Goal: Information Seeking & Learning: Learn about a topic

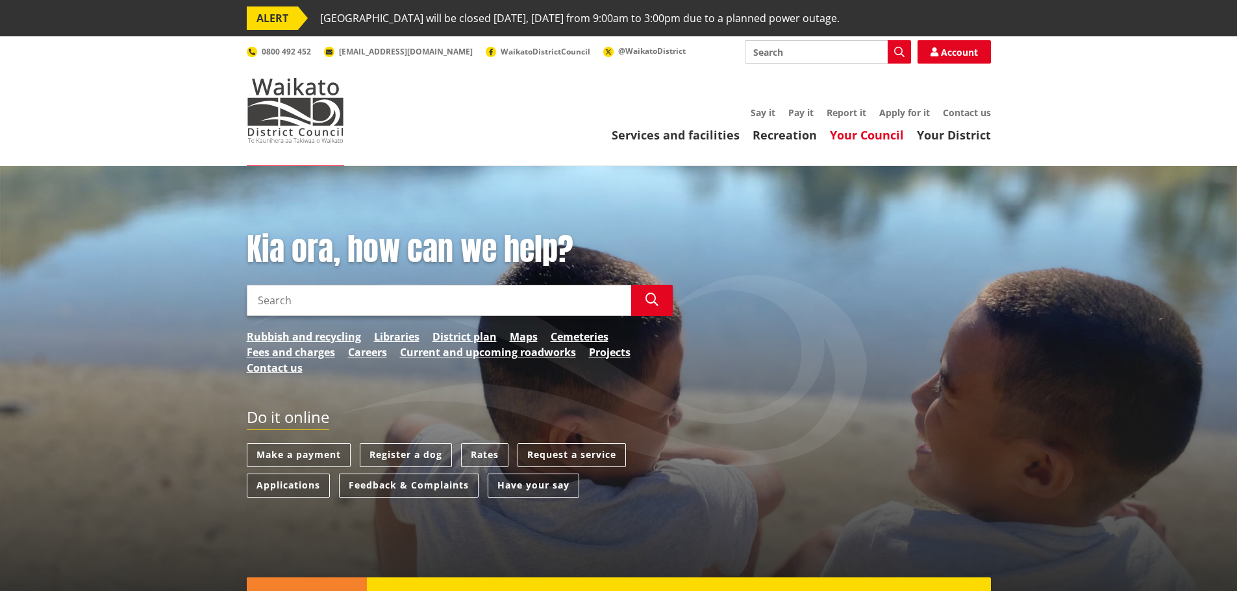
click at [845, 133] on link "Your Council" at bounding box center [867, 135] width 74 height 16
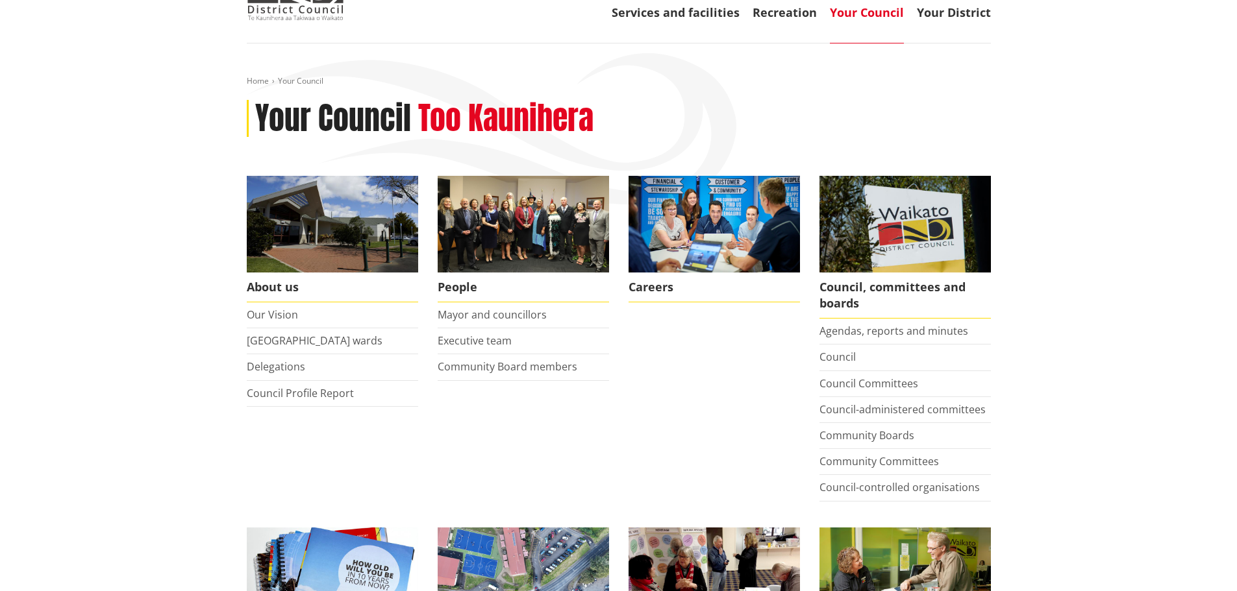
scroll to position [195, 0]
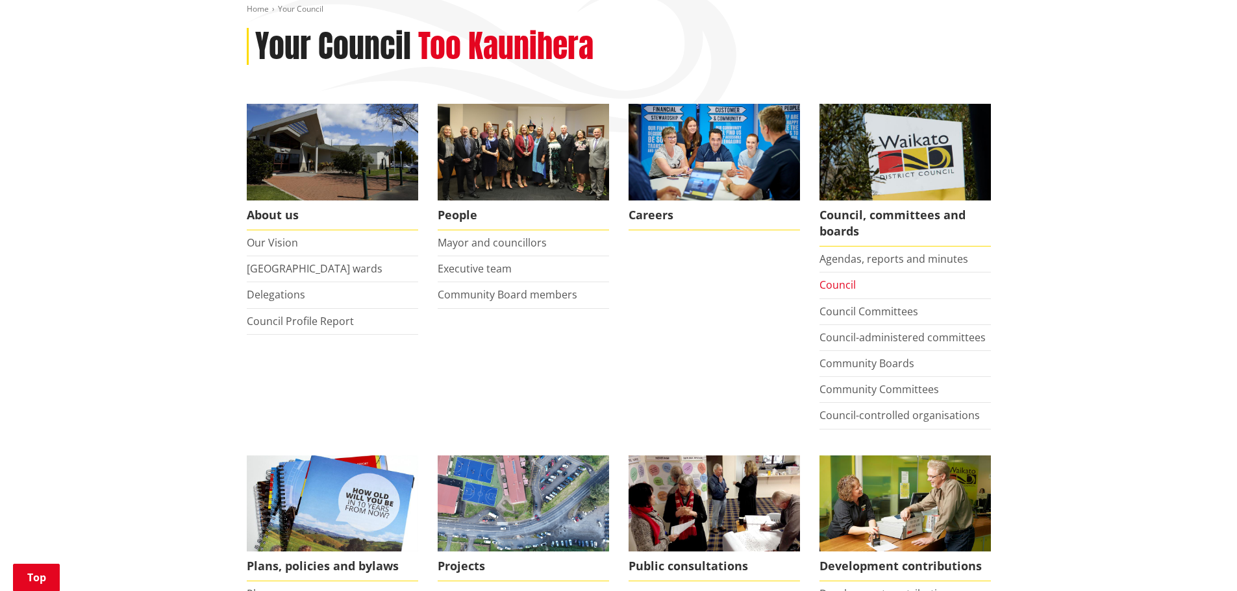
click at [852, 282] on link "Council" at bounding box center [837, 285] width 36 height 14
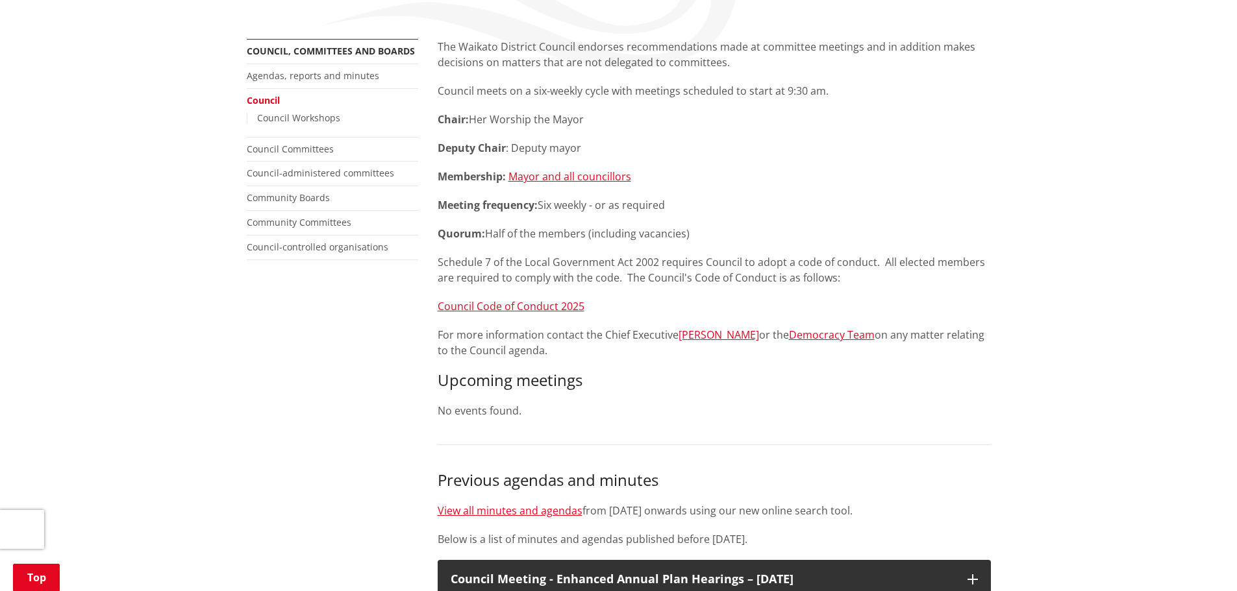
scroll to position [195, 0]
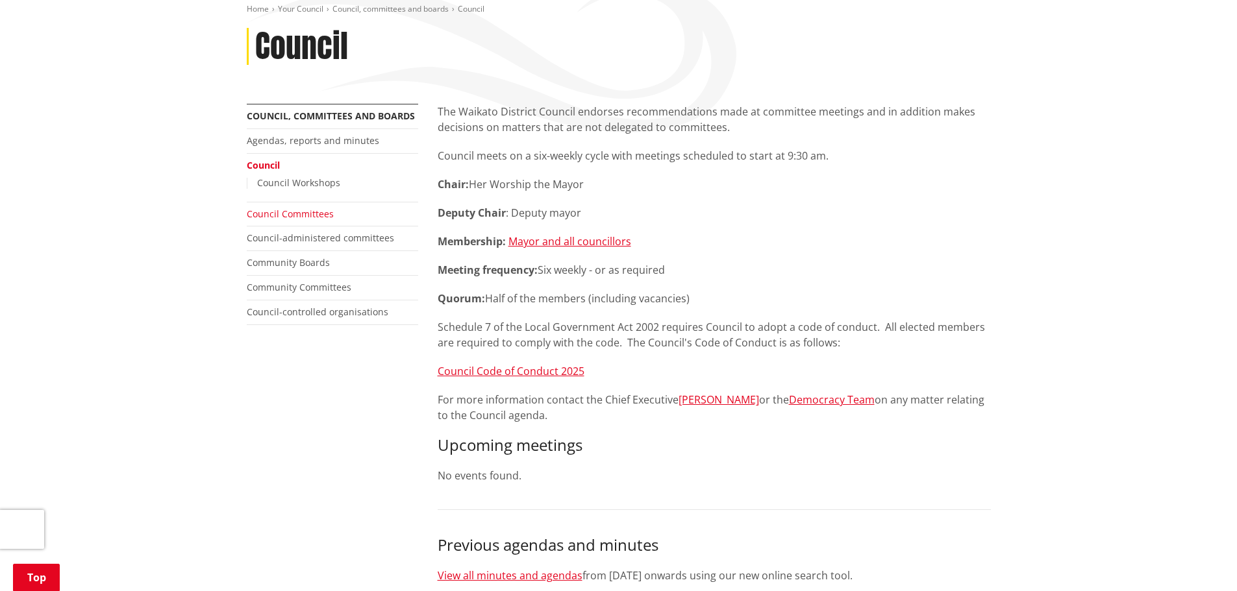
click at [274, 215] on link "Council Committees" at bounding box center [290, 214] width 87 height 12
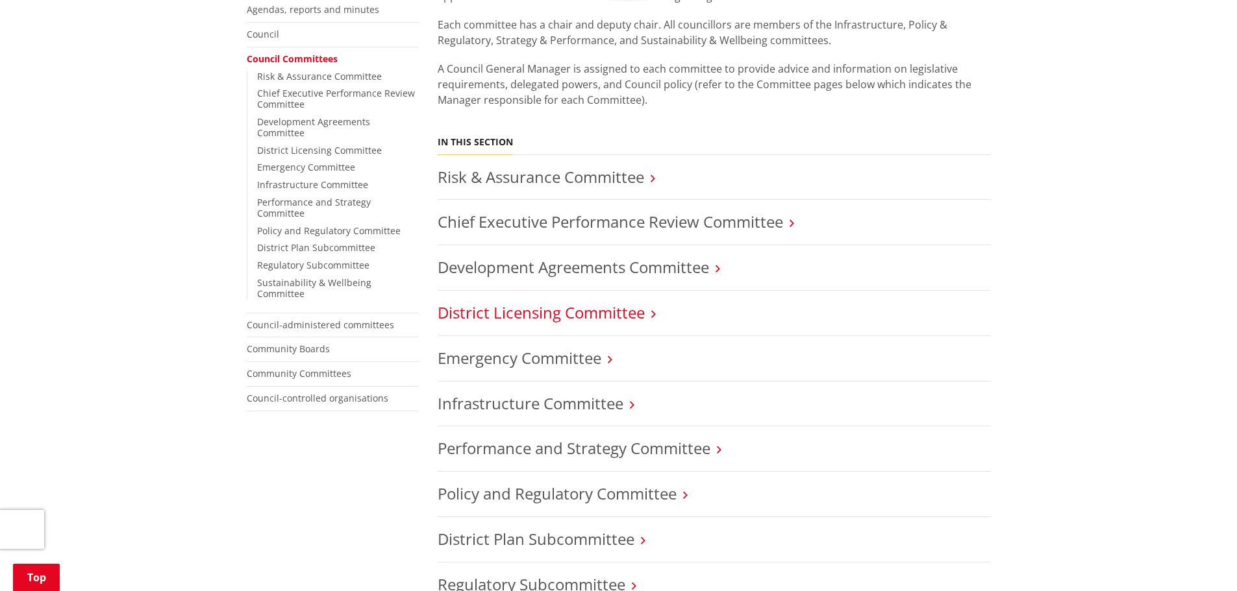
scroll to position [325, 0]
click at [310, 344] on link "Community Boards" at bounding box center [288, 350] width 83 height 12
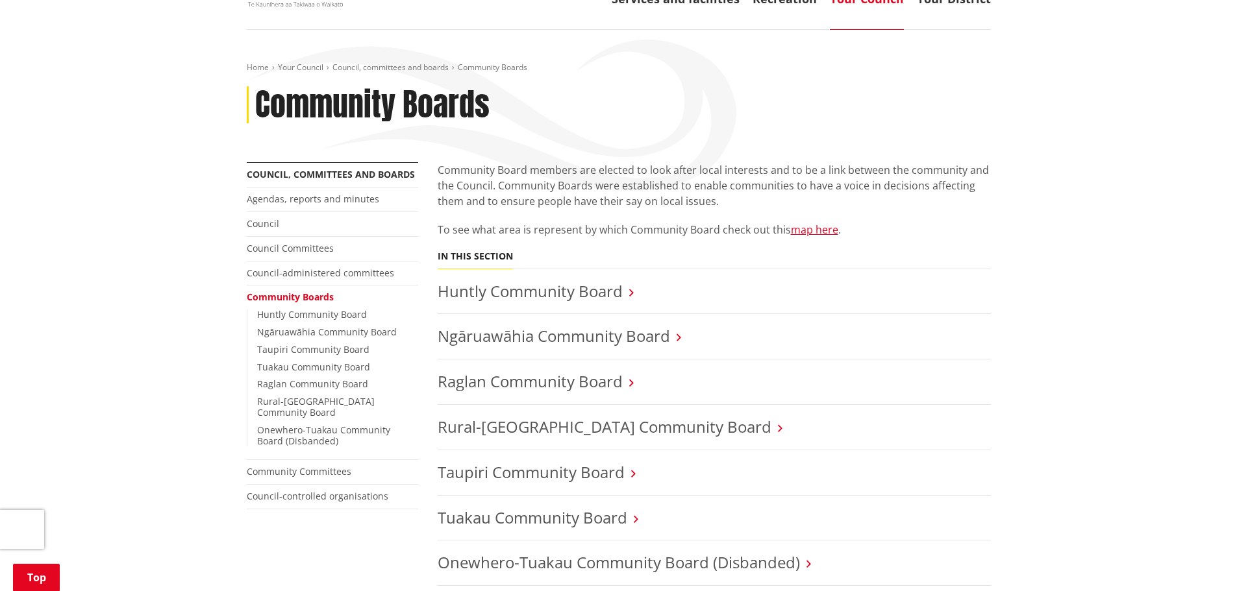
scroll to position [260, 0]
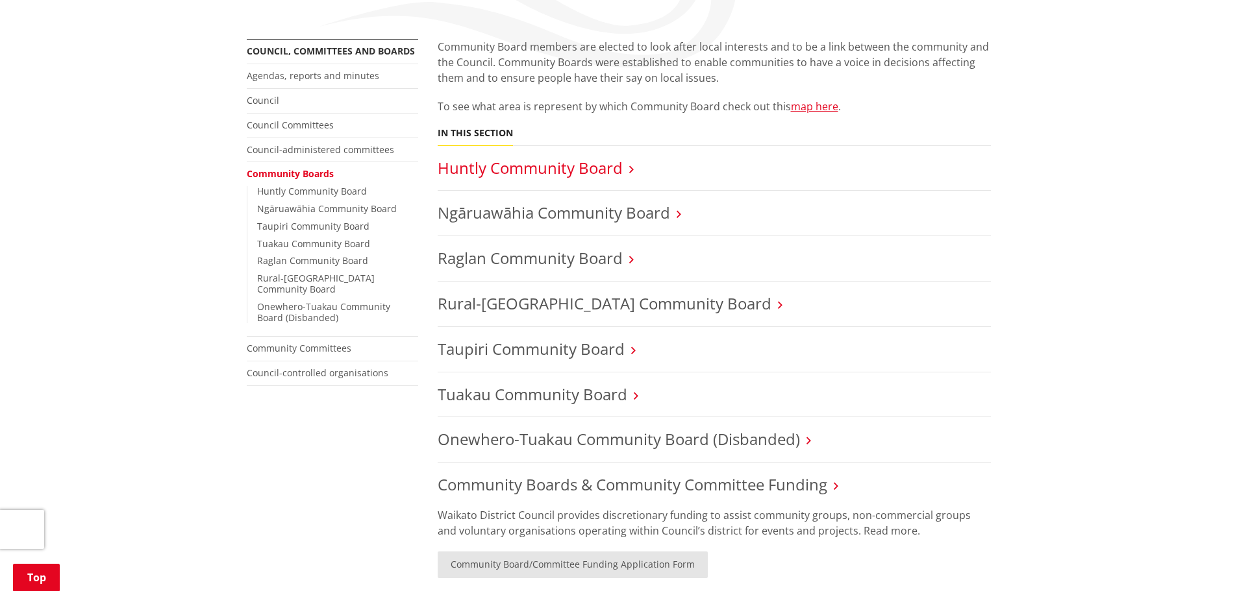
click at [544, 168] on link "Huntly Community Board" at bounding box center [529, 167] width 185 height 21
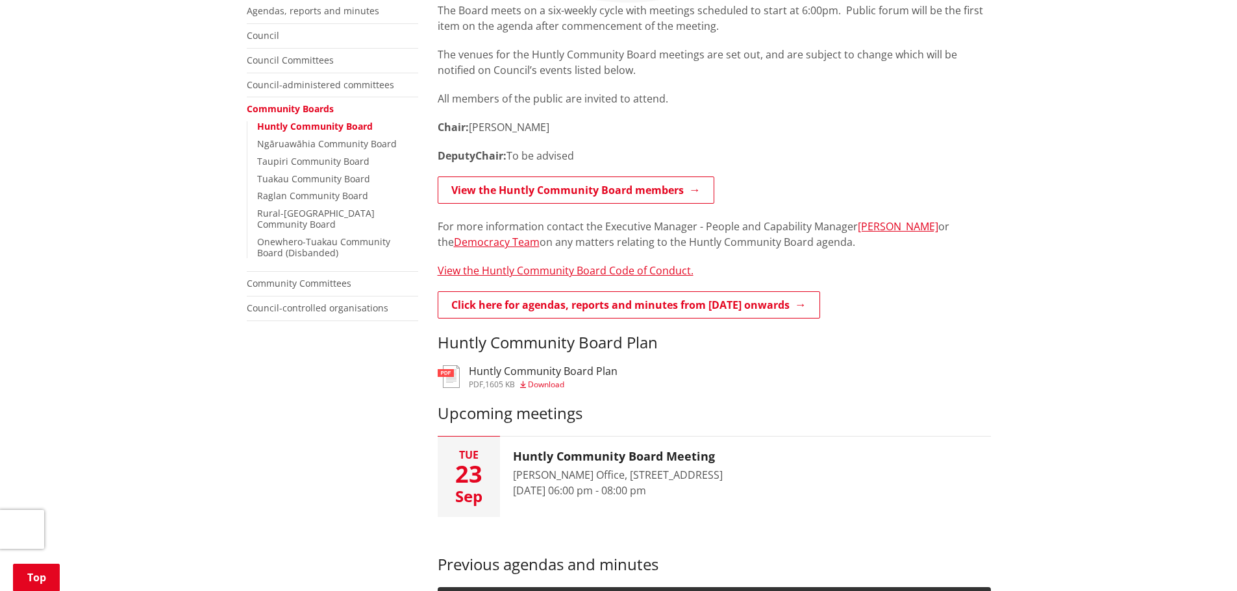
scroll to position [260, 0]
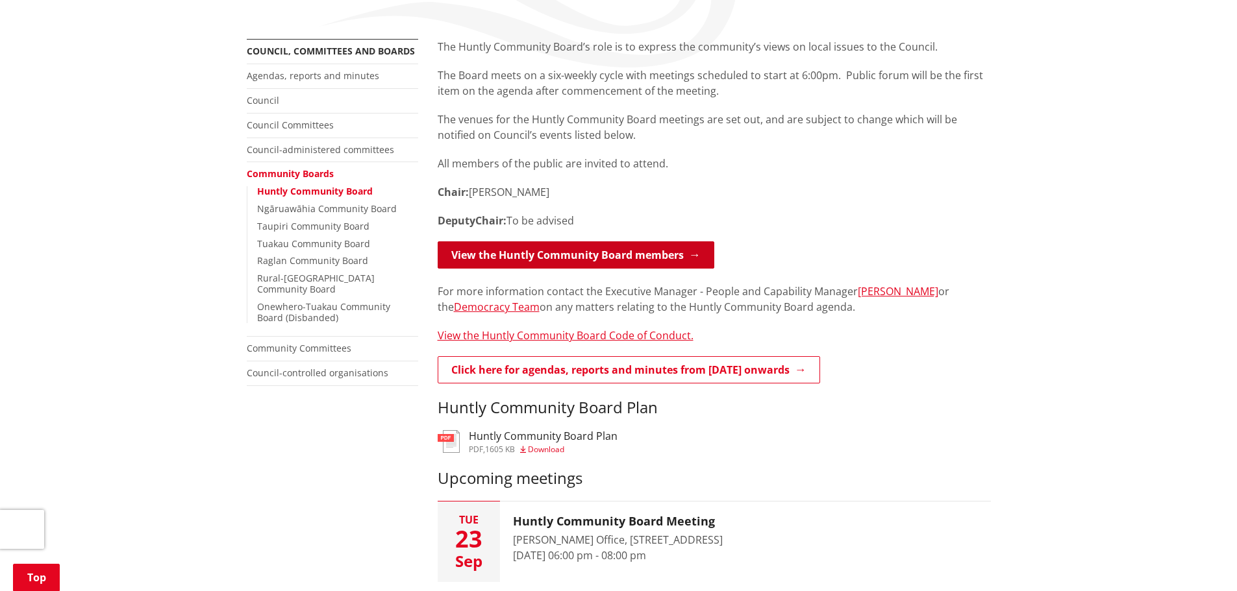
click at [641, 256] on link "View the Huntly Community Board members" at bounding box center [575, 254] width 277 height 27
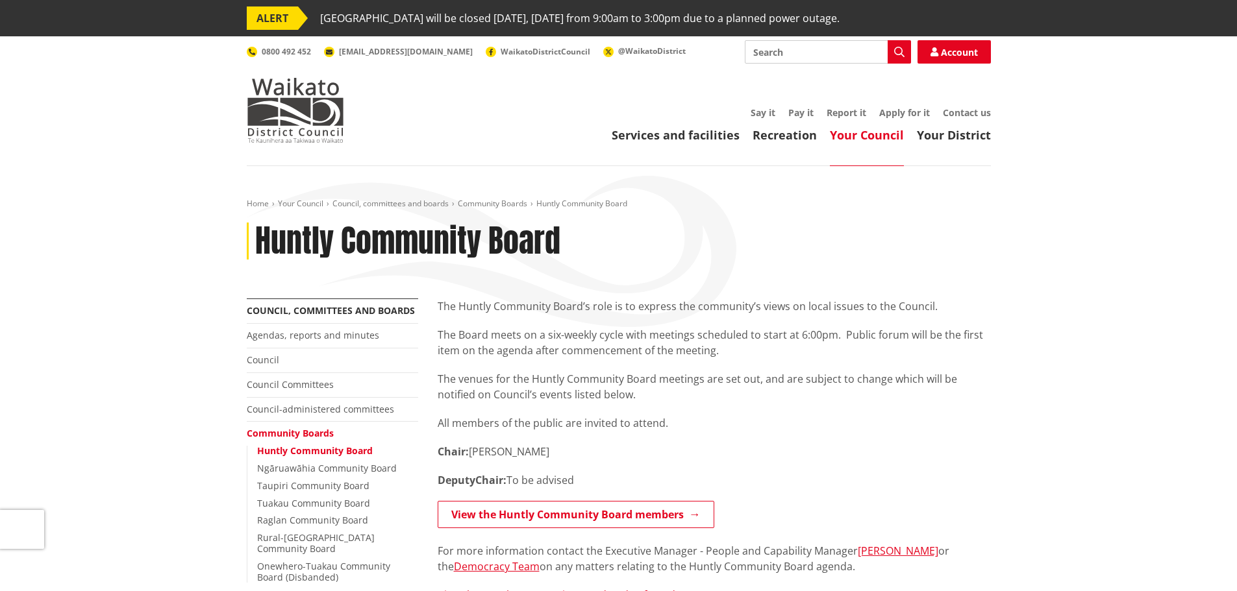
scroll to position [260, 0]
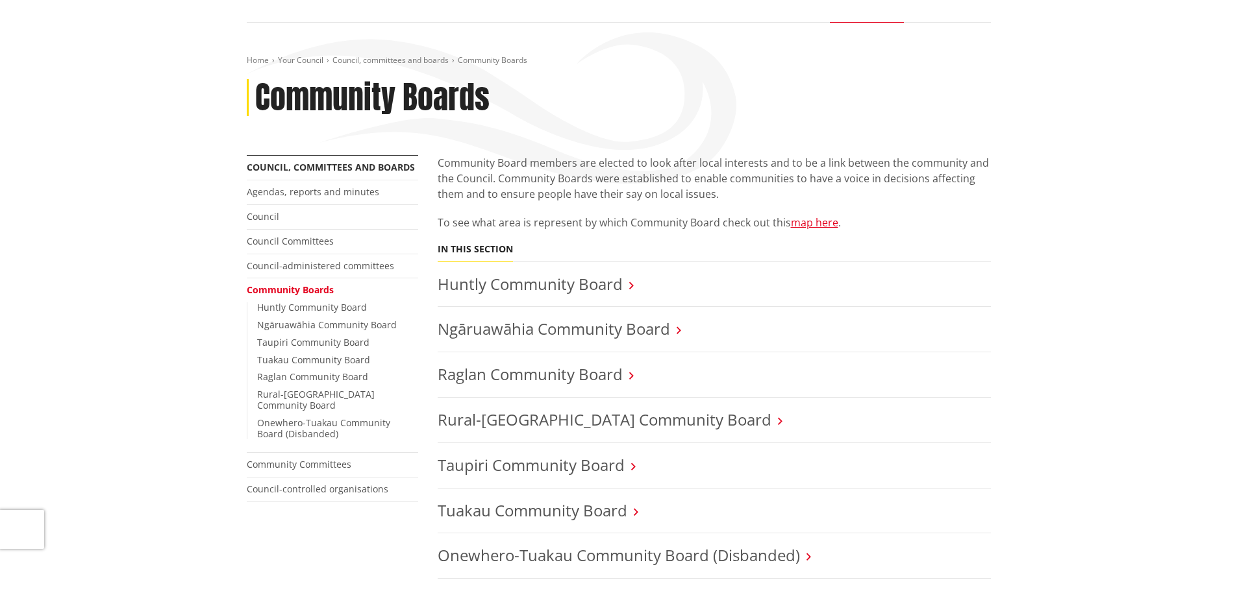
scroll to position [130, 0]
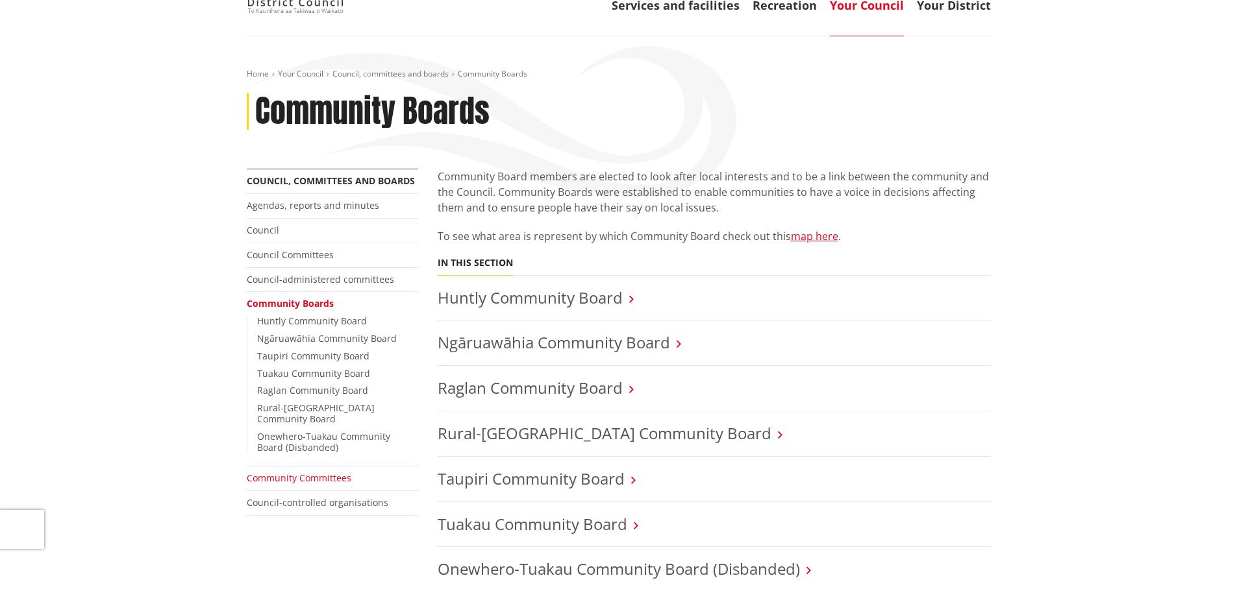
click at [275, 472] on link "Community Committees" at bounding box center [299, 478] width 105 height 12
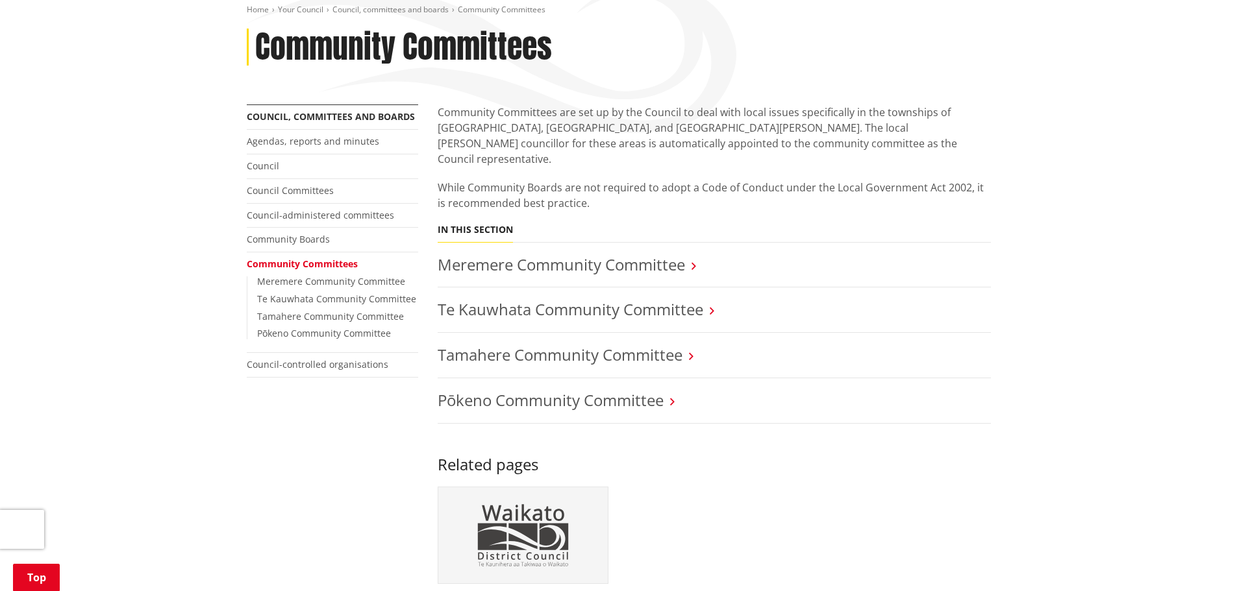
scroll to position [195, 0]
click at [631, 253] on link "Meremere Community Committee" at bounding box center [560, 263] width 247 height 21
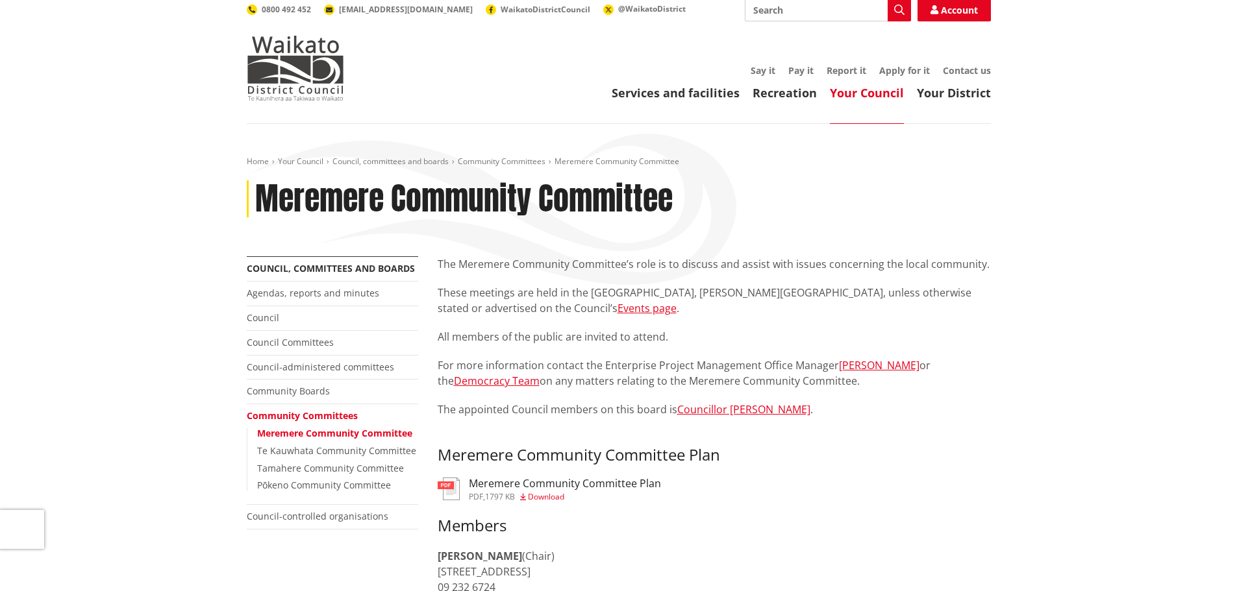
scroll to position [65, 0]
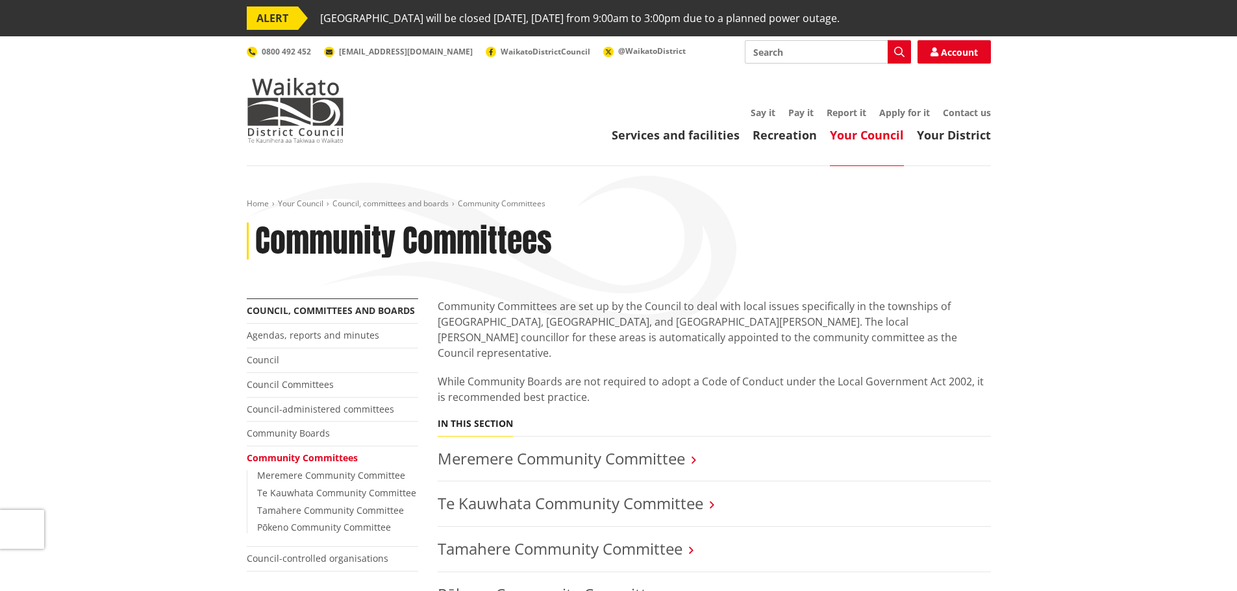
scroll to position [195, 0]
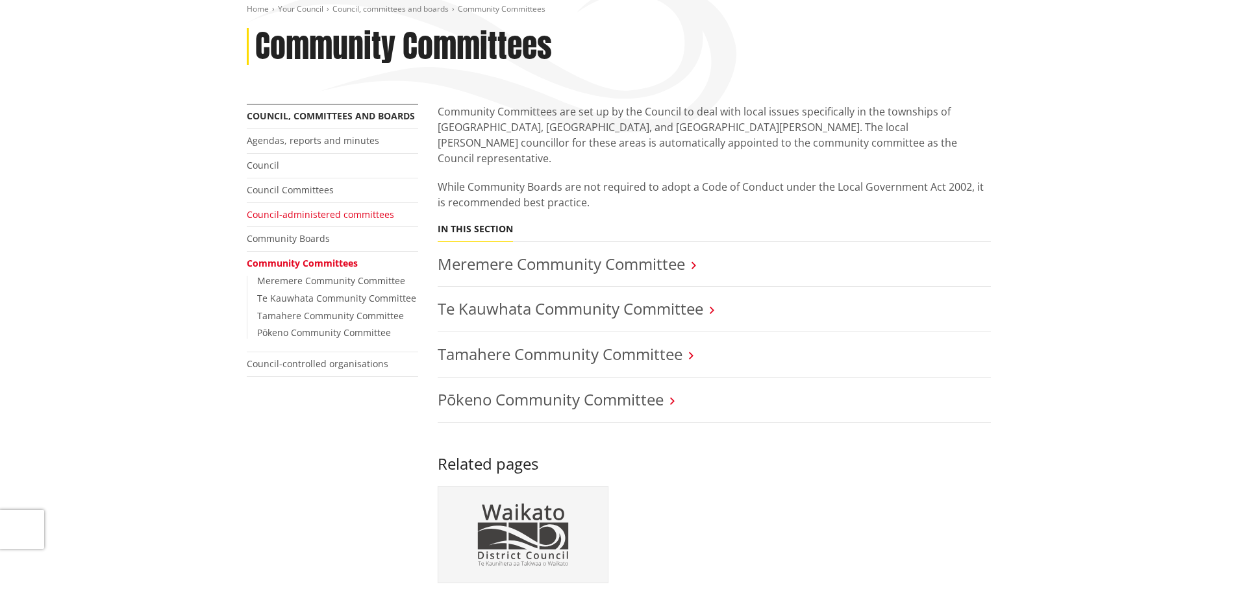
click at [284, 217] on link "Council-administered committees" at bounding box center [320, 214] width 147 height 12
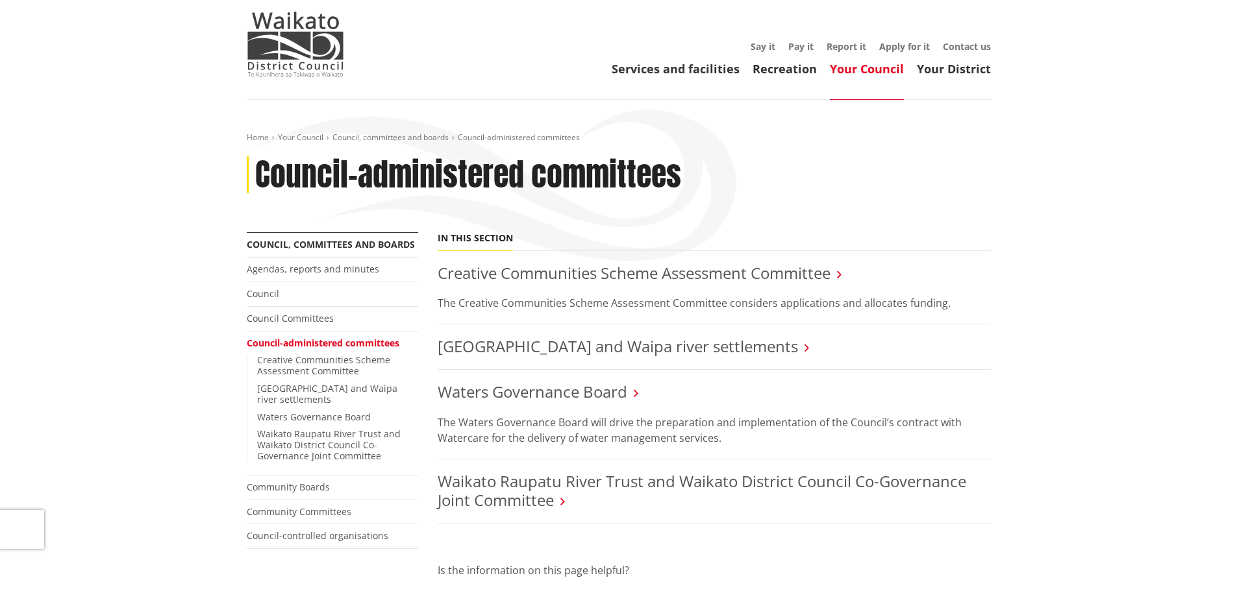
scroll to position [130, 0]
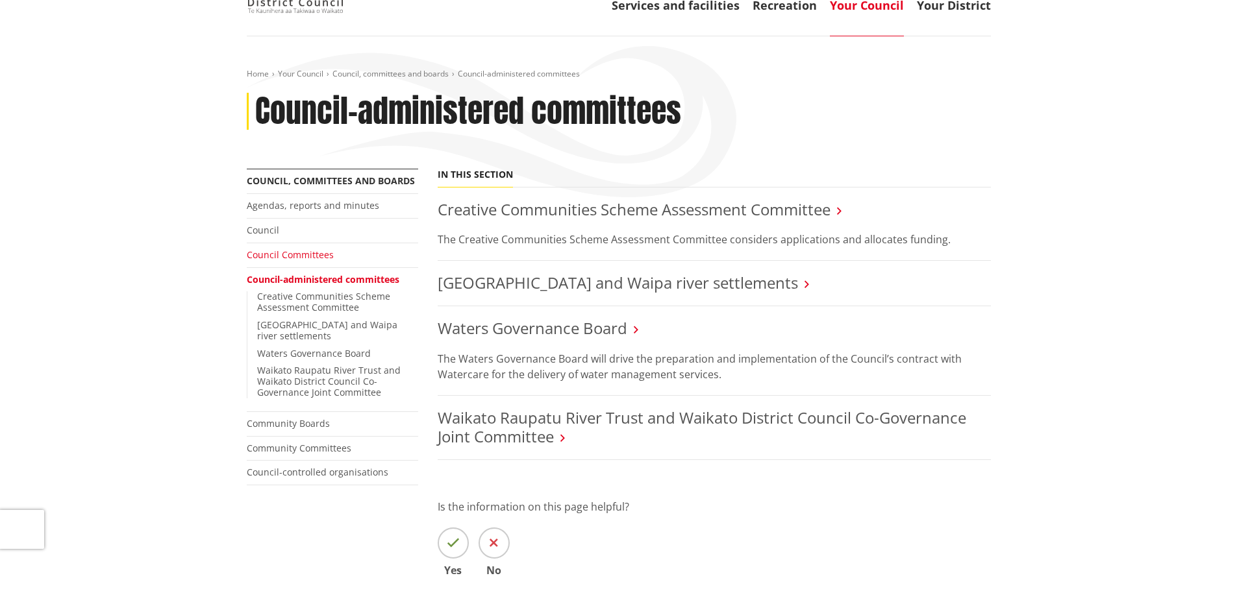
click at [305, 254] on link "Council Committees" at bounding box center [290, 255] width 87 height 12
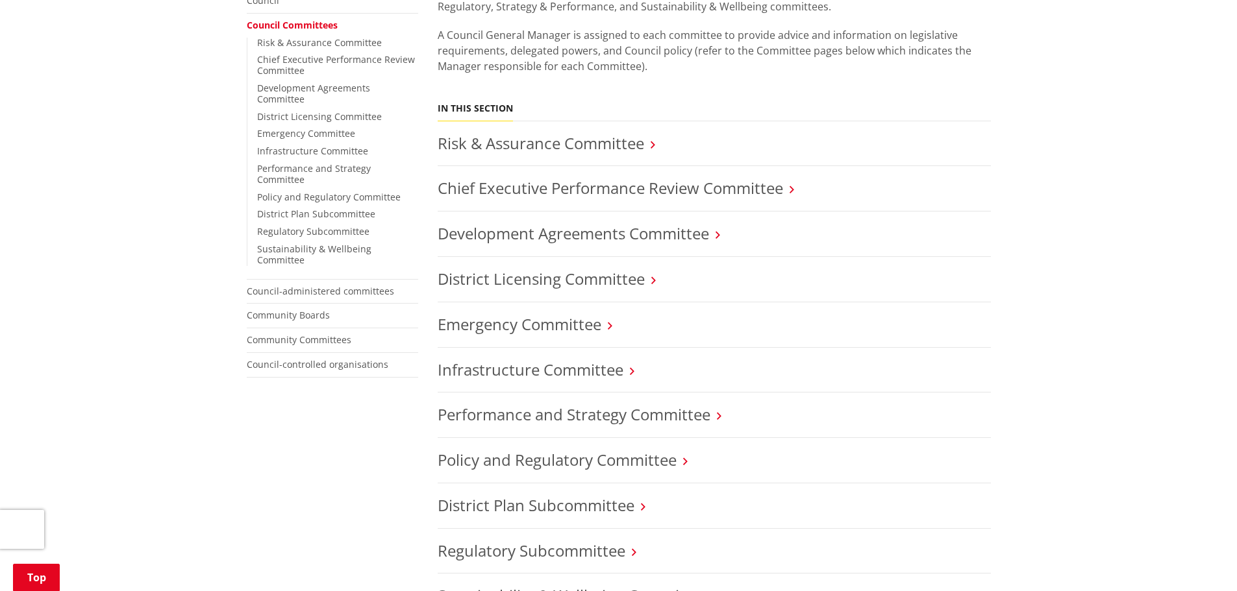
scroll to position [389, 0]
